Goal: Information Seeking & Learning: Learn about a topic

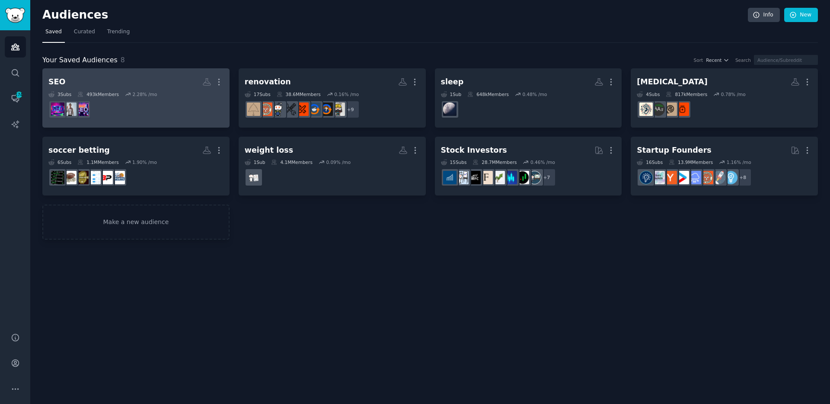
click at [165, 108] on dd at bounding box center [135, 109] width 175 height 24
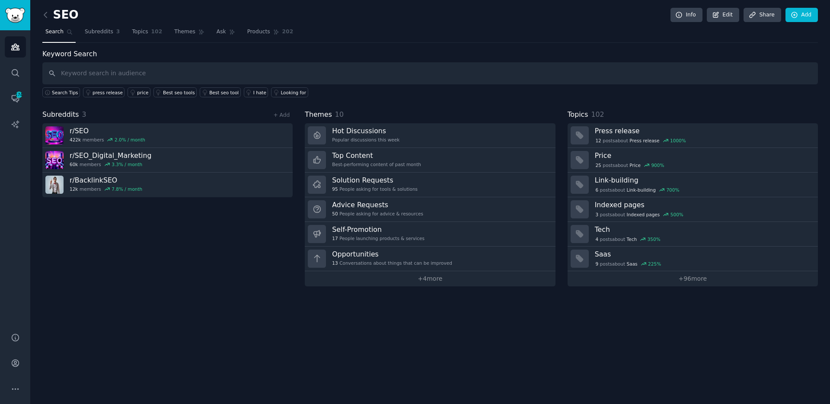
click at [142, 67] on input "text" at bounding box center [429, 73] width 775 height 22
type input "content creation"
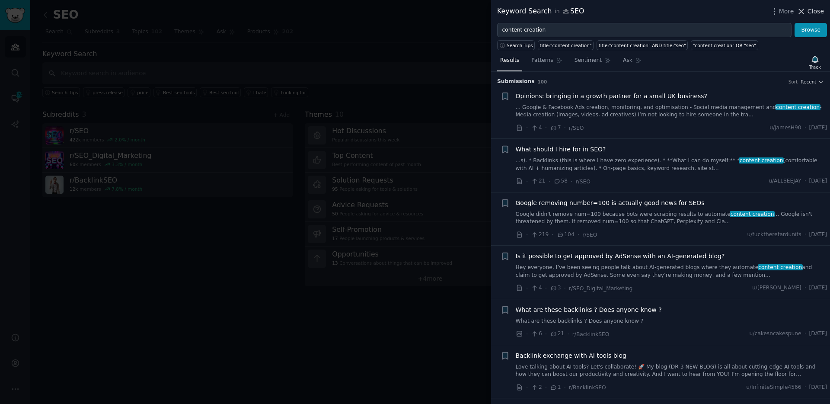
click at [808, 10] on span "Close" at bounding box center [815, 11] width 16 height 9
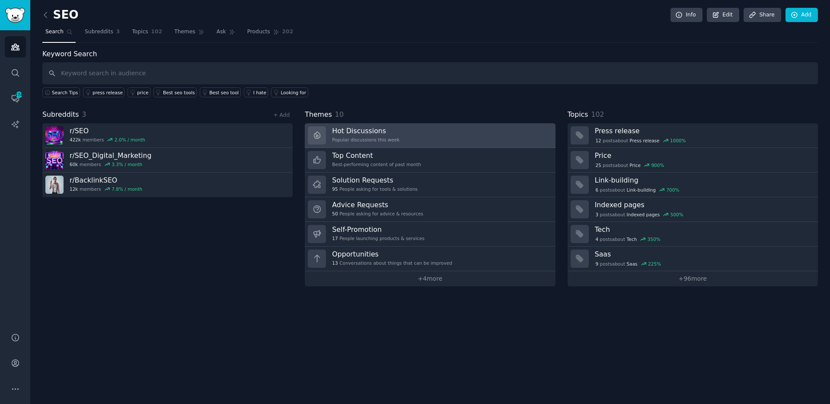
click at [410, 135] on link "Hot Discussions Popular discussions this week" at bounding box center [430, 135] width 250 height 25
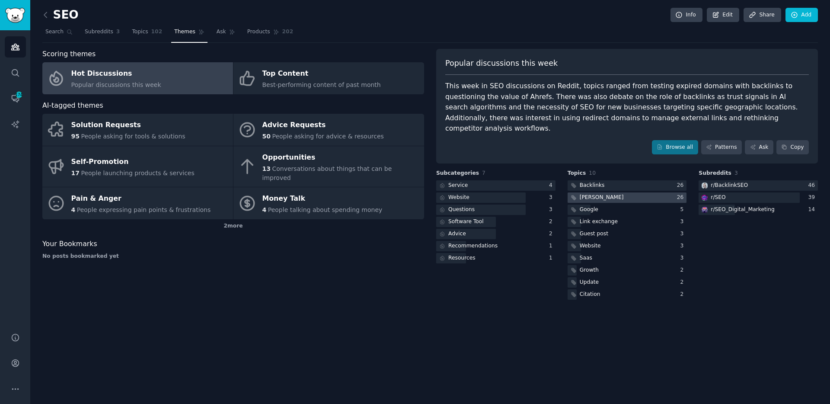
click at [593, 192] on div at bounding box center [627, 197] width 119 height 11
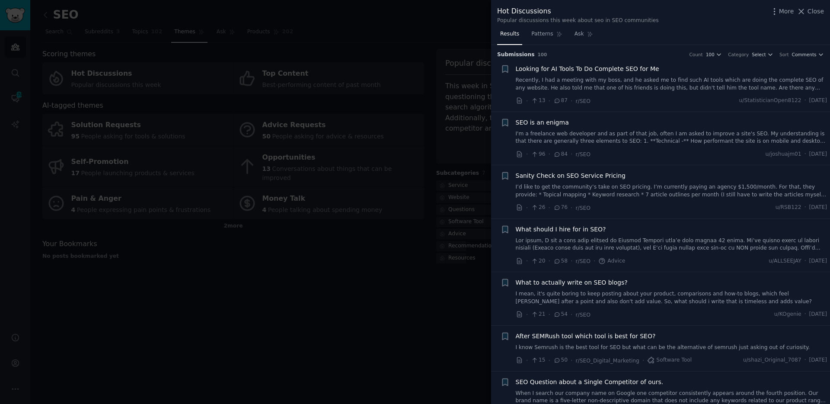
click at [569, 69] on span "Looking for AI Tools To Do Complete SEO for Me" at bounding box center [588, 68] width 144 height 9
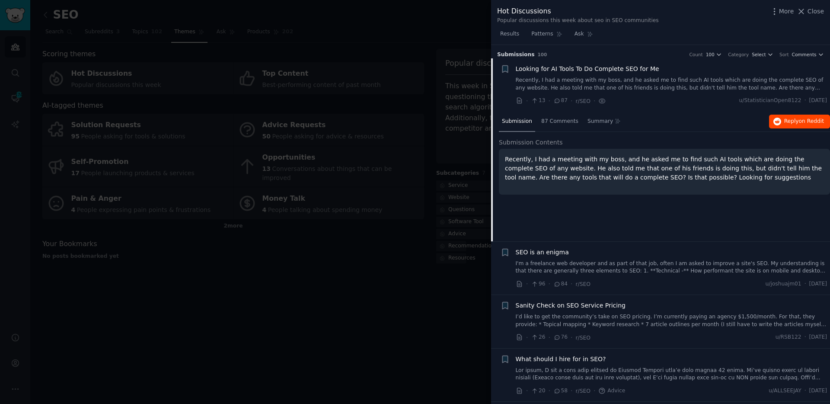
scroll to position [14, 0]
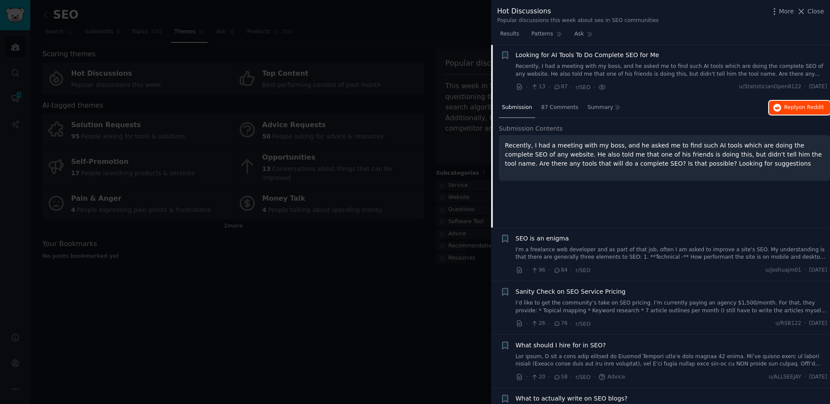
click at [784, 108] on span "Reply on Reddit" at bounding box center [804, 108] width 40 height 8
